Goal: Check status

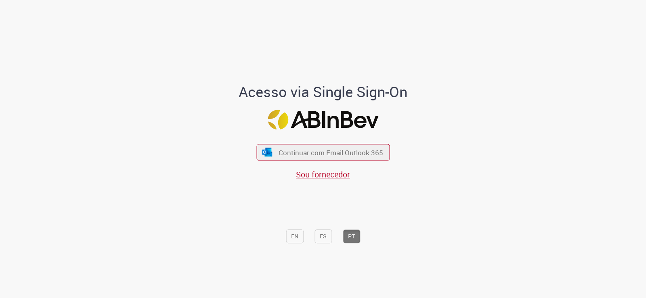
click at [378, 144] on div "Continuar com Email Outlook 365 Sou fornecedor" at bounding box center [322, 158] width 133 height 45
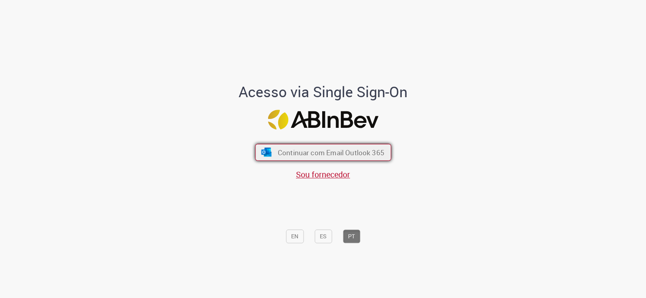
click at [377, 147] on button "Continuar com Email Outlook 365" at bounding box center [323, 152] width 136 height 17
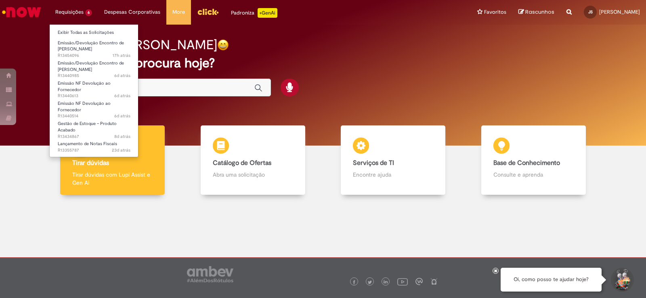
click at [61, 10] on li "Requisições 6 Exibir Todas as Solicitações Emissão/Devolução Encontro de Contas…" at bounding box center [73, 12] width 49 height 24
click at [93, 69] on span "Emissão/Devolução Encontro de [PERSON_NAME]" at bounding box center [91, 66] width 66 height 13
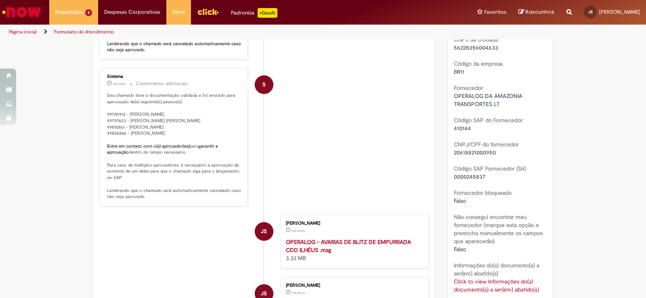
scroll to position [341, 0]
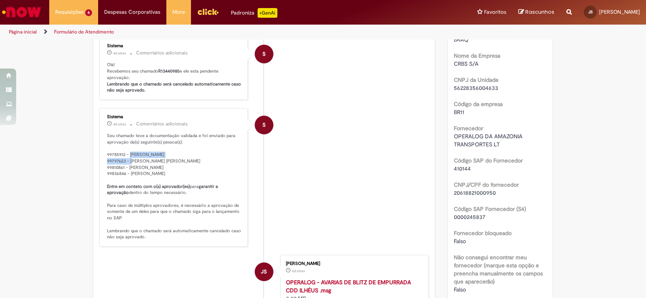
drag, startPoint x: 185, startPoint y: 161, endPoint x: 126, endPoint y: 160, distance: 58.6
click at [126, 160] on p "Seu chamado teve a documentação validada e foi enviado para aprovação da(s) seg…" at bounding box center [174, 187] width 134 height 108
drag, startPoint x: 187, startPoint y: 176, endPoint x: 168, endPoint y: 174, distance: 19.1
click at [168, 174] on p "Seu chamado teve a documentação validada e foi enviado para aprovação da(s) seg…" at bounding box center [174, 187] width 134 height 108
click at [187, 175] on p "Seu chamado teve a documentação validada e foi enviado para aprovação da(s) seg…" at bounding box center [174, 187] width 134 height 108
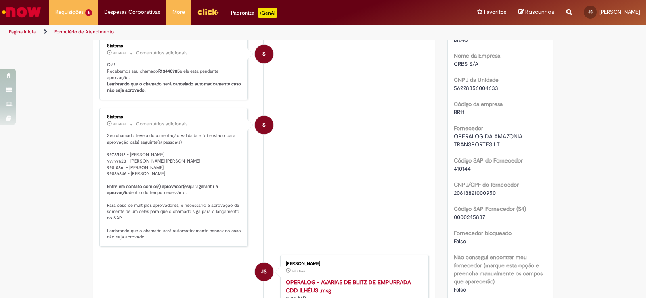
drag, startPoint x: 193, startPoint y: 180, endPoint x: 127, endPoint y: 182, distance: 66.3
click at [127, 182] on p "Seu chamado teve a documentação validada e foi enviado para aprovação da(s) seg…" at bounding box center [174, 187] width 134 height 108
click at [219, 187] on p "Seu chamado teve a documentação validada e foi enviado para aprovação da(s) seg…" at bounding box center [174, 187] width 134 height 108
drag, startPoint x: 188, startPoint y: 172, endPoint x: 126, endPoint y: 172, distance: 62.2
click at [126, 172] on p "Seu chamado teve a documentação validada e foi enviado para aprovação da(s) seg…" at bounding box center [174, 187] width 134 height 108
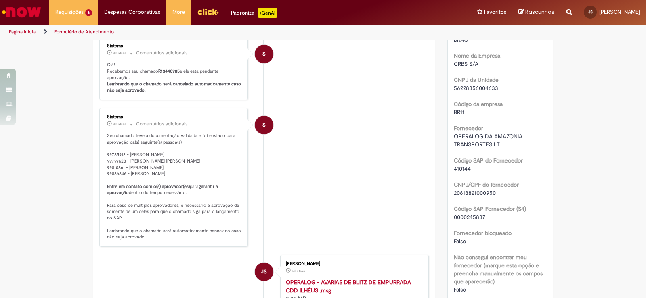
click at [165, 181] on p "Seu chamado teve a documentação validada e foi enviado para aprovação da(s) seg…" at bounding box center [174, 187] width 134 height 108
click at [157, 161] on p "Seu chamado teve a documentação validada e foi enviado para aprovação da(s) seg…" at bounding box center [174, 187] width 134 height 108
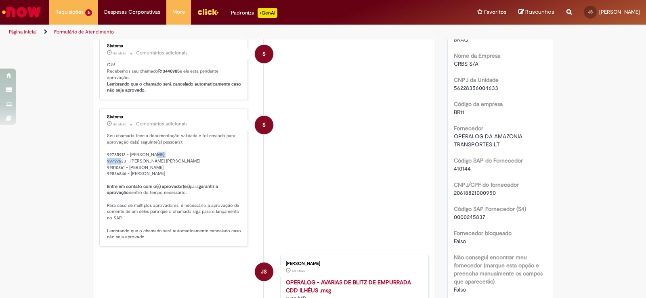
click at [157, 161] on p "Seu chamado teve a documentação validada e foi enviado para aprovação da(s) seg…" at bounding box center [174, 187] width 134 height 108
click at [103, 161] on div "Sistema 4d atrás 4 dias atrás Comentários adicionais Seu chamado teve a documen…" at bounding box center [174, 178] width 144 height 134
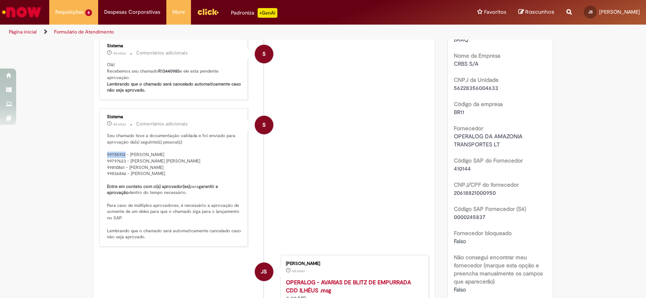
drag, startPoint x: 103, startPoint y: 161, endPoint x: 113, endPoint y: 164, distance: 11.3
click at [113, 164] on div "Sistema 4d atrás 4 dias atrás Comentários adicionais Seu chamado teve a documen…" at bounding box center [174, 178] width 144 height 134
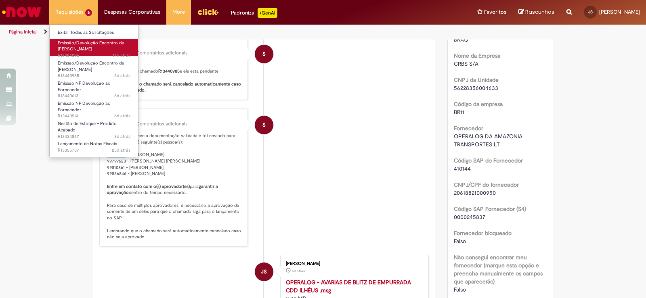
click at [86, 52] on span "Emissão/Devolução Encontro de [PERSON_NAME]" at bounding box center [91, 46] width 66 height 13
